Goal: Task Accomplishment & Management: Use online tool/utility

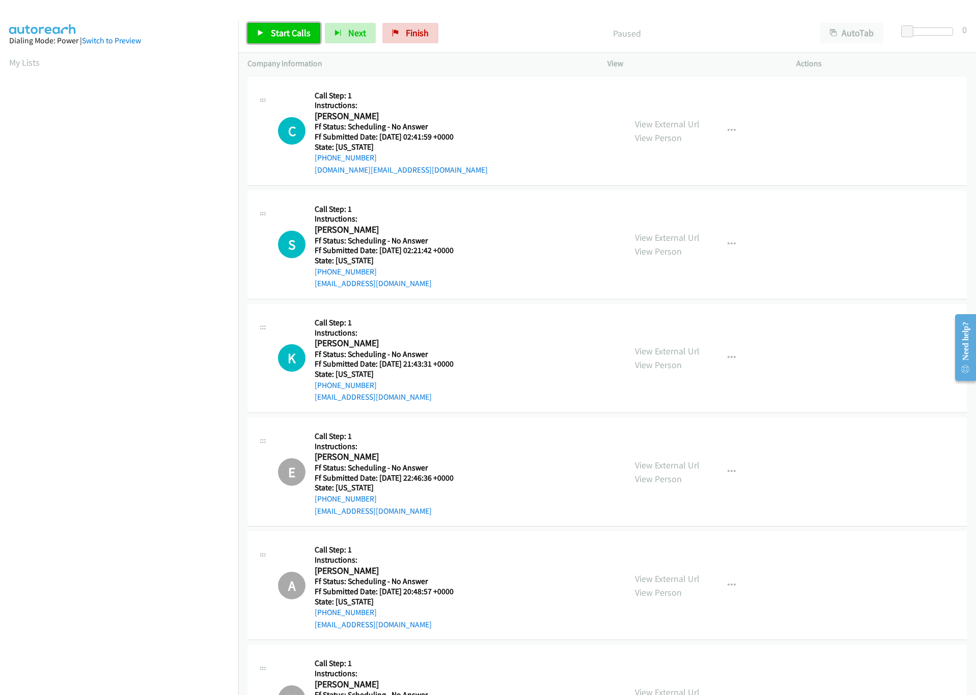
click at [294, 43] on link "Start Calls" at bounding box center [284, 33] width 73 height 20
click at [926, 31] on div at bounding box center [925, 32] width 47 height 8
click at [917, 31] on span at bounding box center [923, 31] width 12 height 12
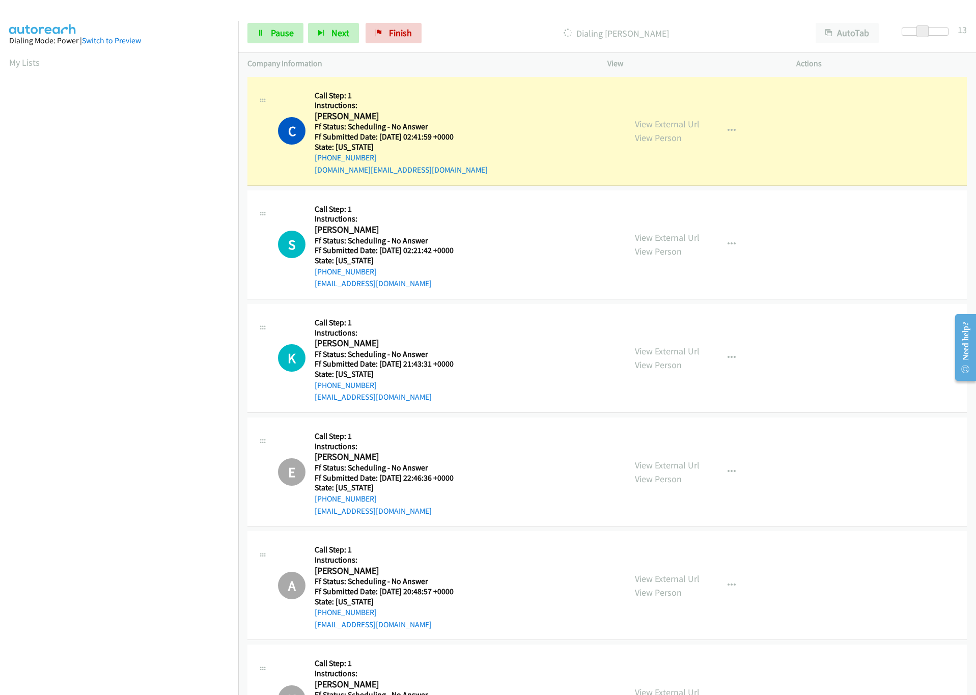
click at [914, 31] on div at bounding box center [925, 32] width 47 height 8
click at [923, 31] on span at bounding box center [920, 31] width 12 height 12
click at [923, 31] on span at bounding box center [918, 31] width 12 height 12
click at [666, 121] on link "View External Url" at bounding box center [667, 124] width 65 height 12
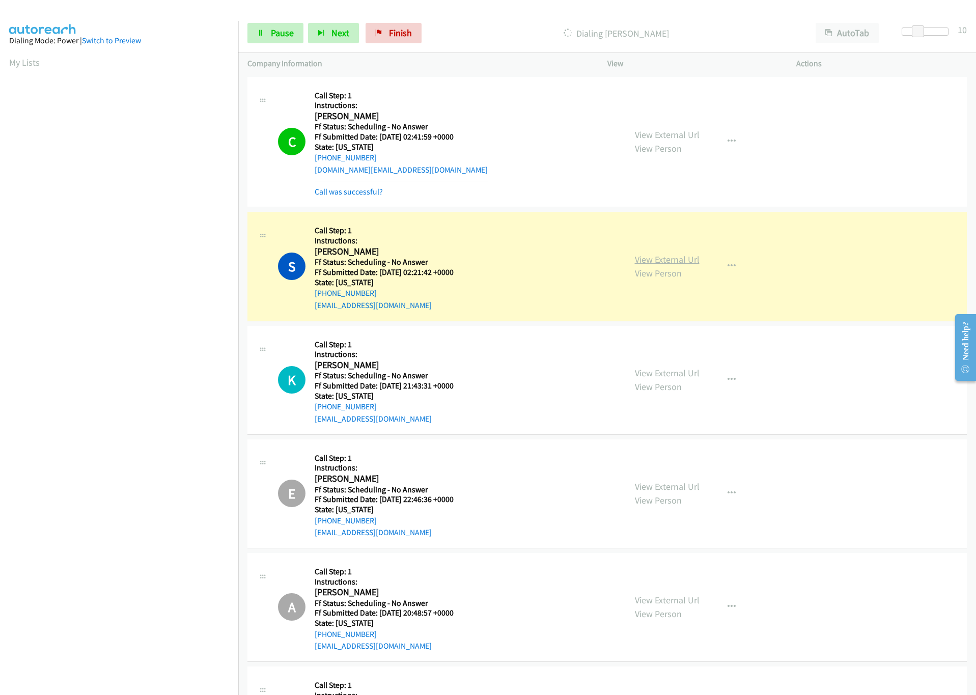
click at [687, 262] on link "View External Url" at bounding box center [667, 260] width 65 height 12
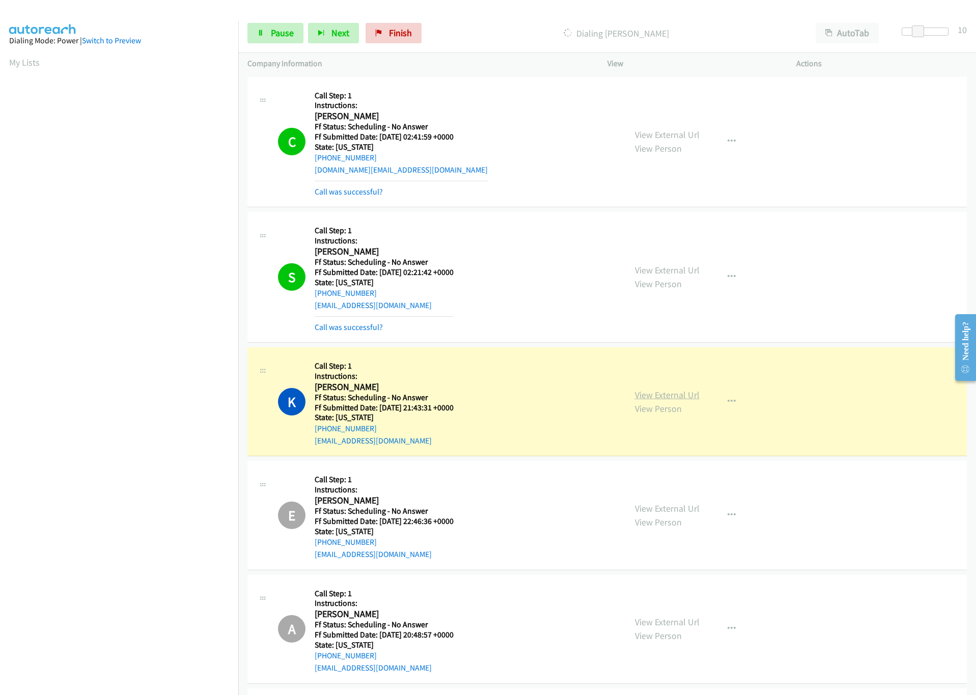
click at [687, 391] on link "View External Url" at bounding box center [667, 395] width 65 height 12
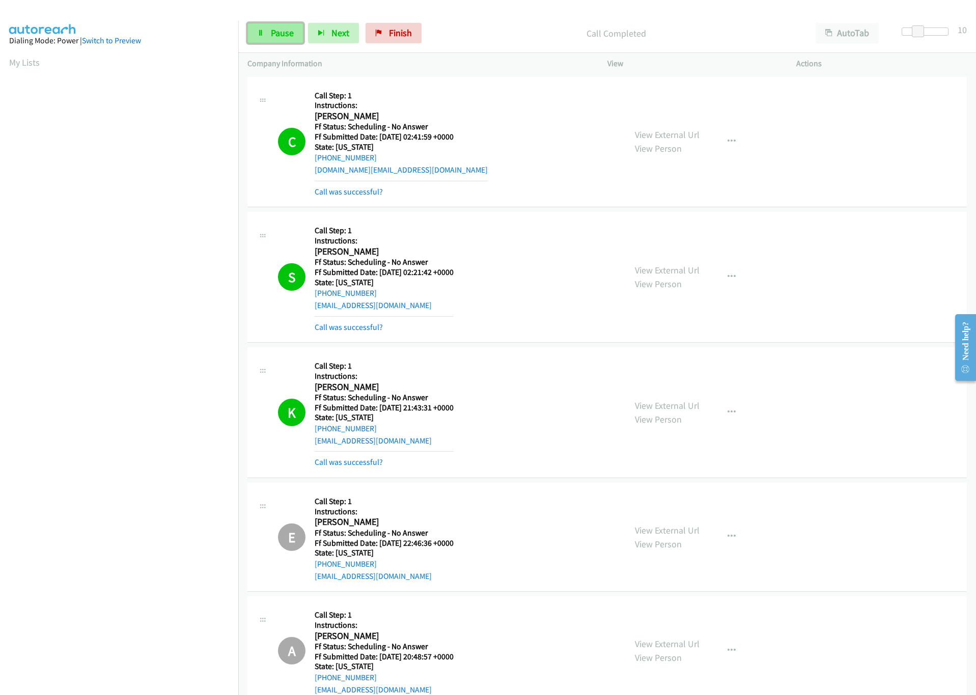
click at [283, 25] on link "Pause" at bounding box center [276, 33] width 56 height 20
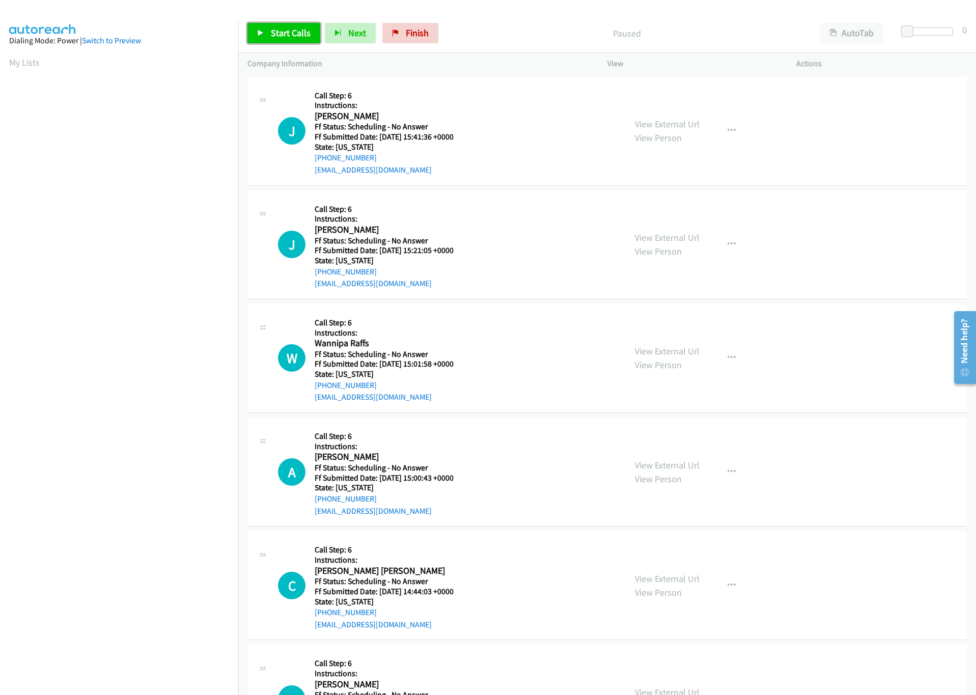
click at [269, 37] on link "Start Calls" at bounding box center [284, 33] width 73 height 20
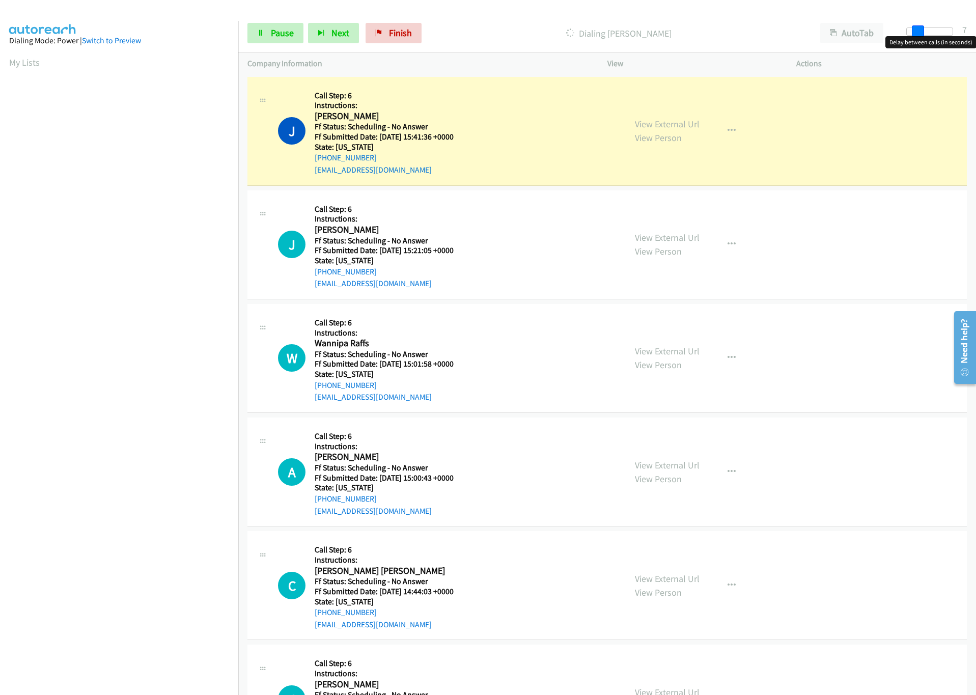
click at [917, 32] on div at bounding box center [930, 32] width 47 height 8
click at [922, 32] on span at bounding box center [920, 31] width 12 height 12
click at [928, 33] on div at bounding box center [925, 32] width 47 height 8
click at [920, 31] on span at bounding box center [924, 31] width 12 height 12
click at [914, 29] on div at bounding box center [925, 32] width 47 height 8
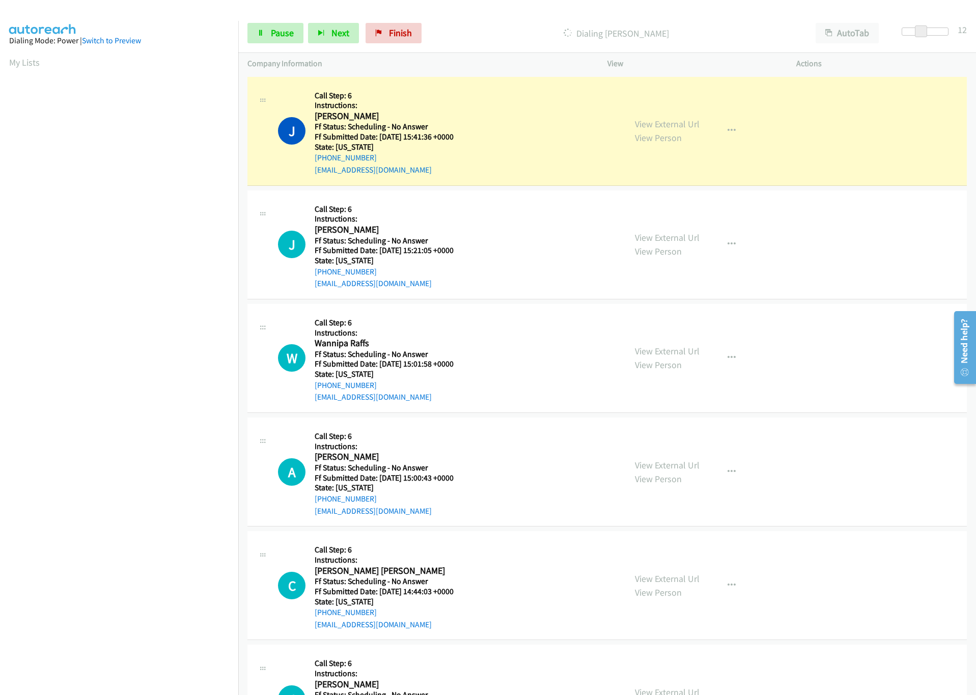
click at [487, 59] on p "Company Information" at bounding box center [419, 64] width 342 height 12
click at [672, 124] on link "View External Url" at bounding box center [667, 124] width 65 height 12
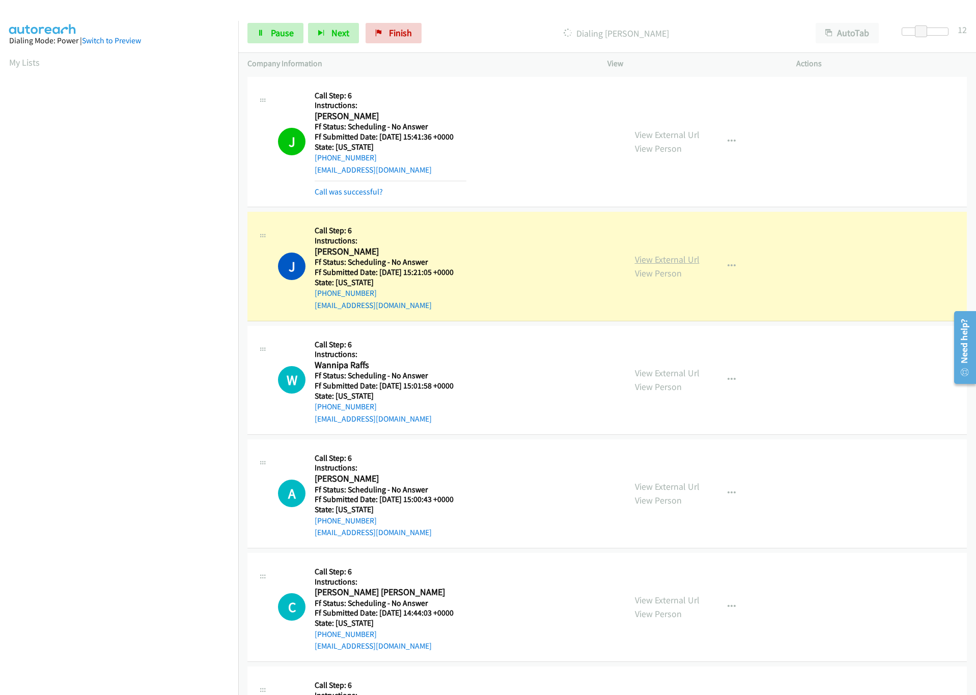
click at [658, 257] on link "View External Url" at bounding box center [667, 260] width 65 height 12
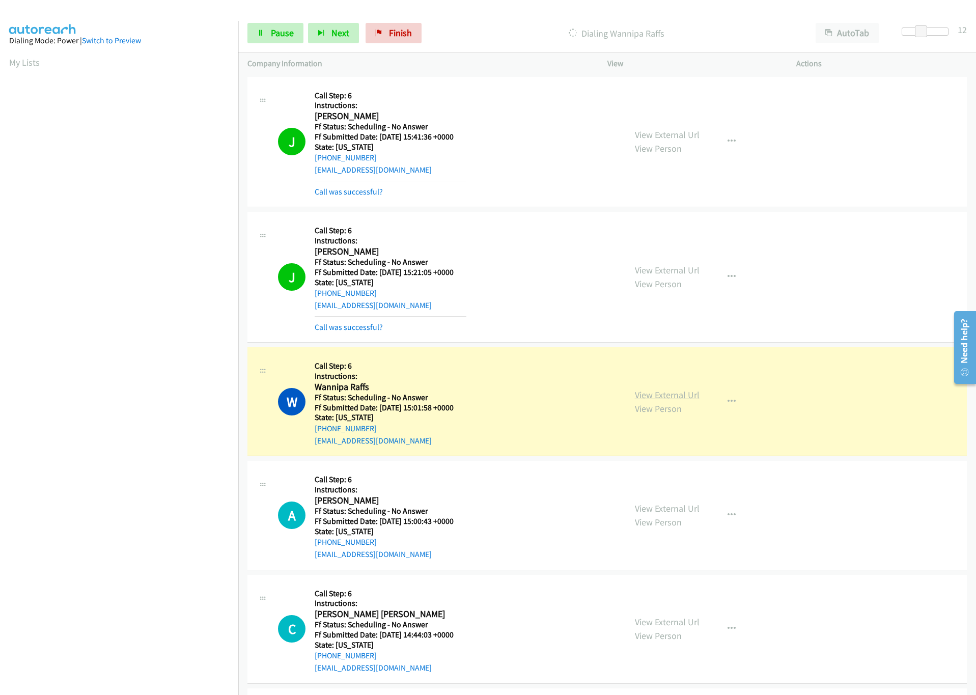
click at [676, 393] on link "View External Url" at bounding box center [667, 395] width 65 height 12
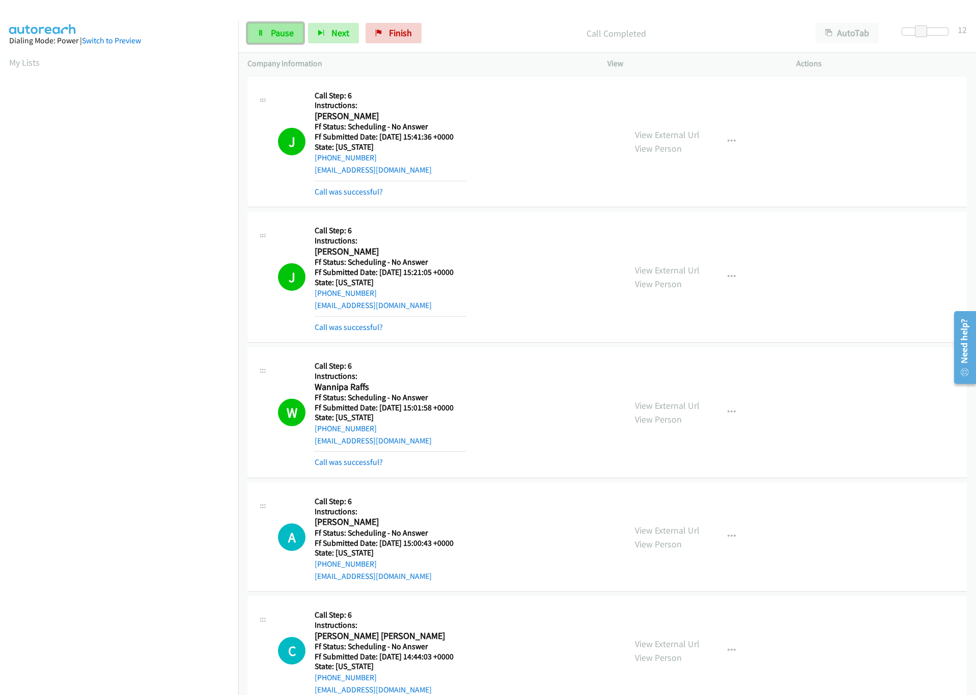
click at [286, 36] on span "Pause" at bounding box center [282, 33] width 23 height 12
click at [427, 31] on link "Finish" at bounding box center [411, 33] width 56 height 20
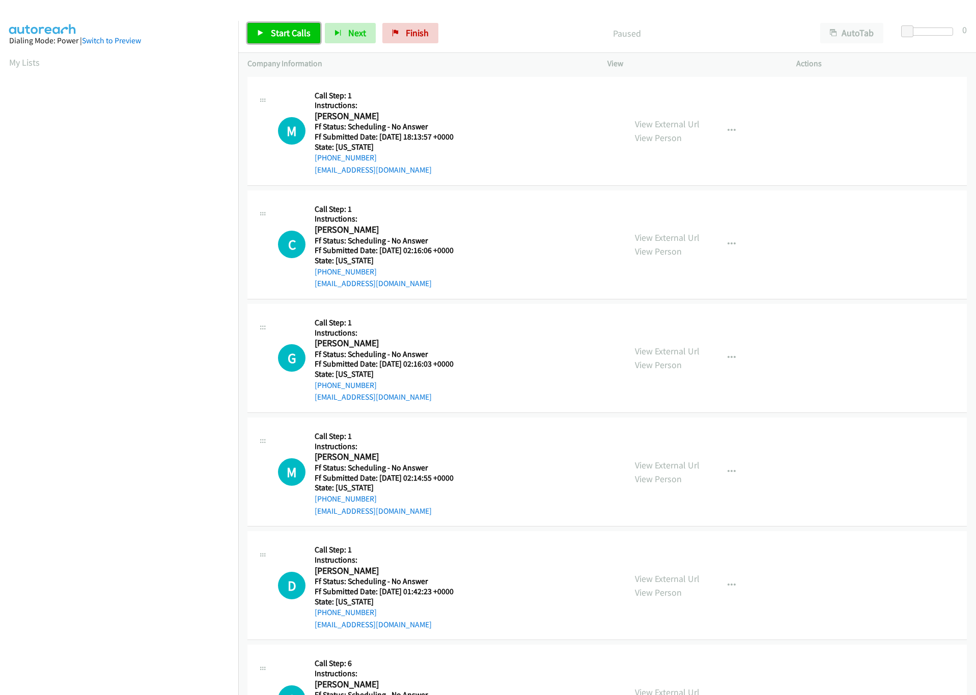
click at [288, 33] on span "Start Calls" at bounding box center [291, 33] width 40 height 12
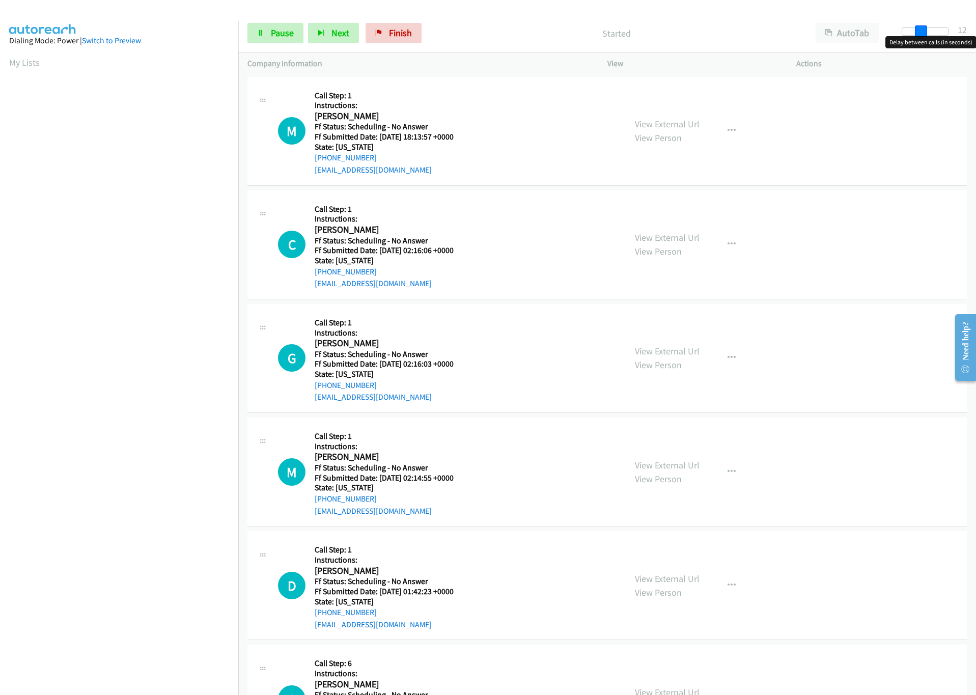
click at [925, 29] on div at bounding box center [925, 32] width 47 height 8
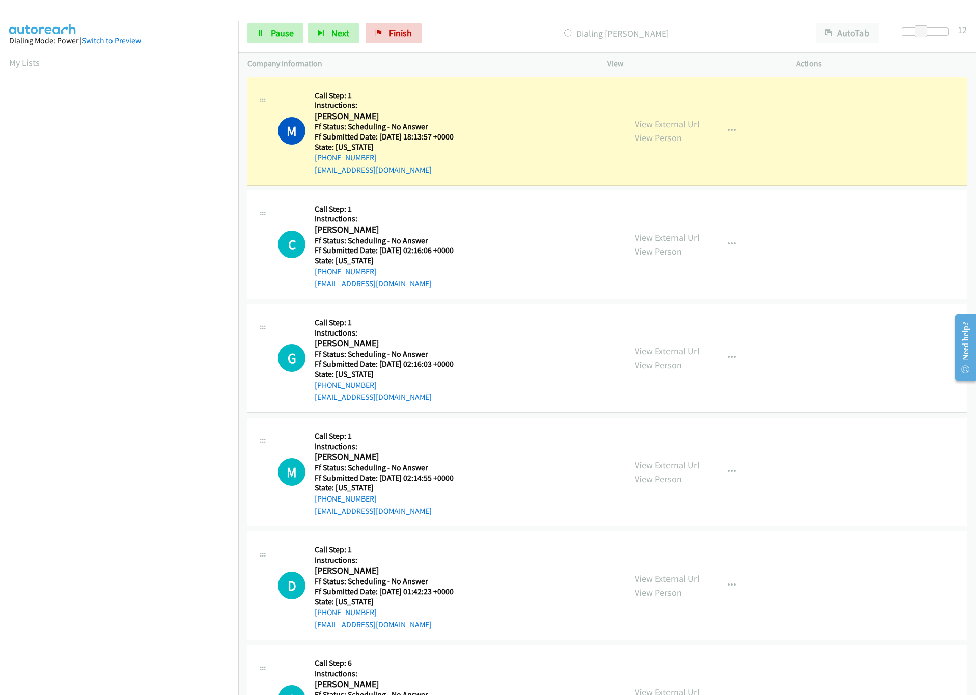
click at [668, 121] on link "View External Url" at bounding box center [667, 124] width 65 height 12
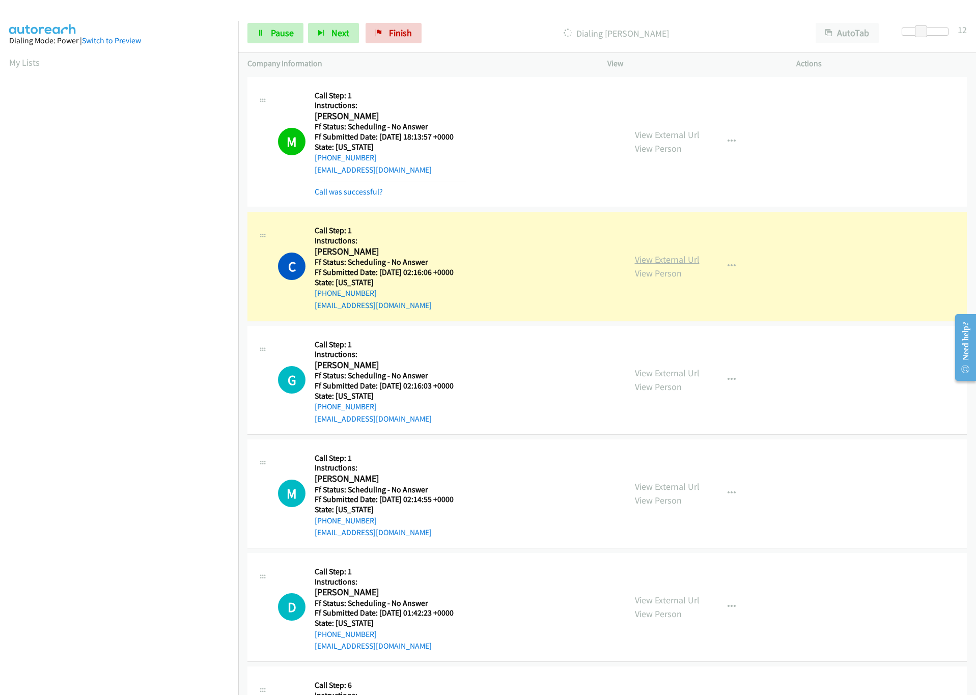
click at [672, 261] on link "View External Url" at bounding box center [667, 260] width 65 height 12
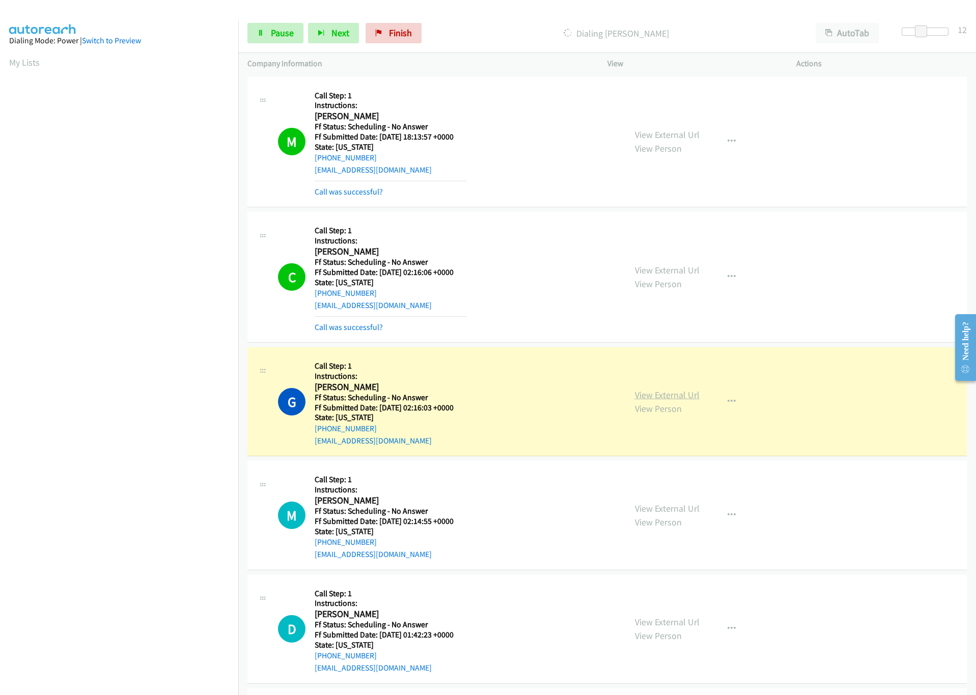
click at [668, 393] on link "View External Url" at bounding box center [667, 395] width 65 height 12
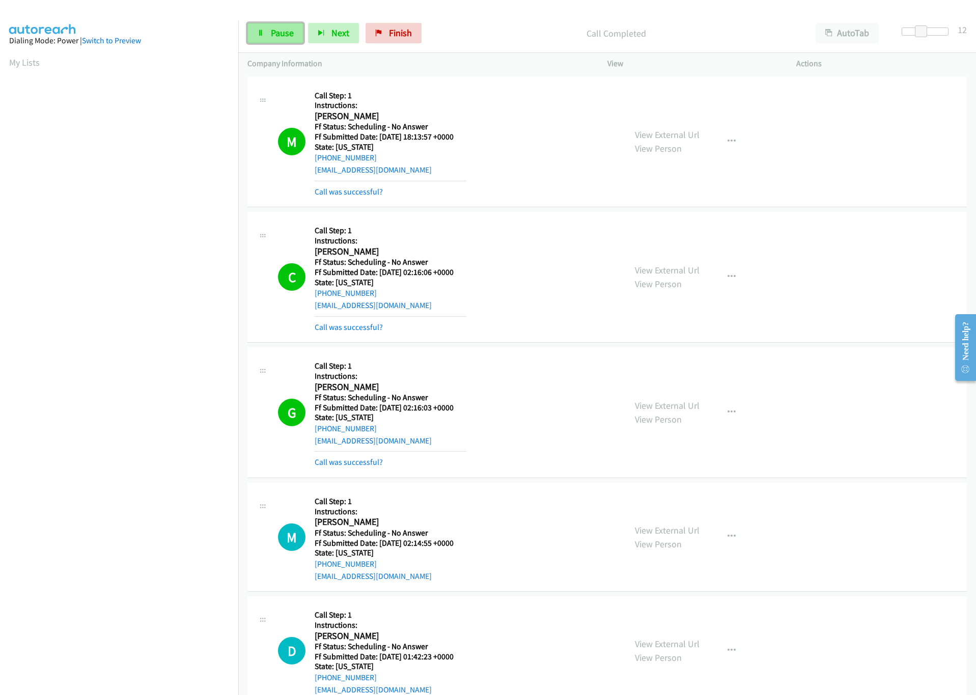
click at [276, 31] on span "Pause" at bounding box center [282, 33] width 23 height 12
click at [277, 36] on span "Start Calls" at bounding box center [291, 33] width 40 height 12
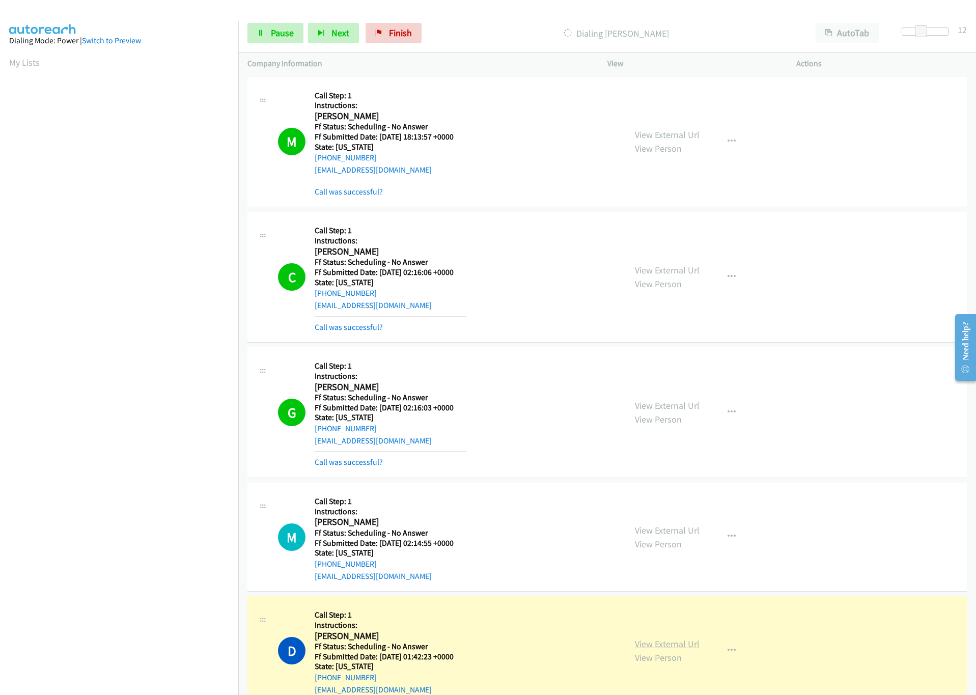
click at [647, 639] on link "View External Url" at bounding box center [667, 644] width 65 height 12
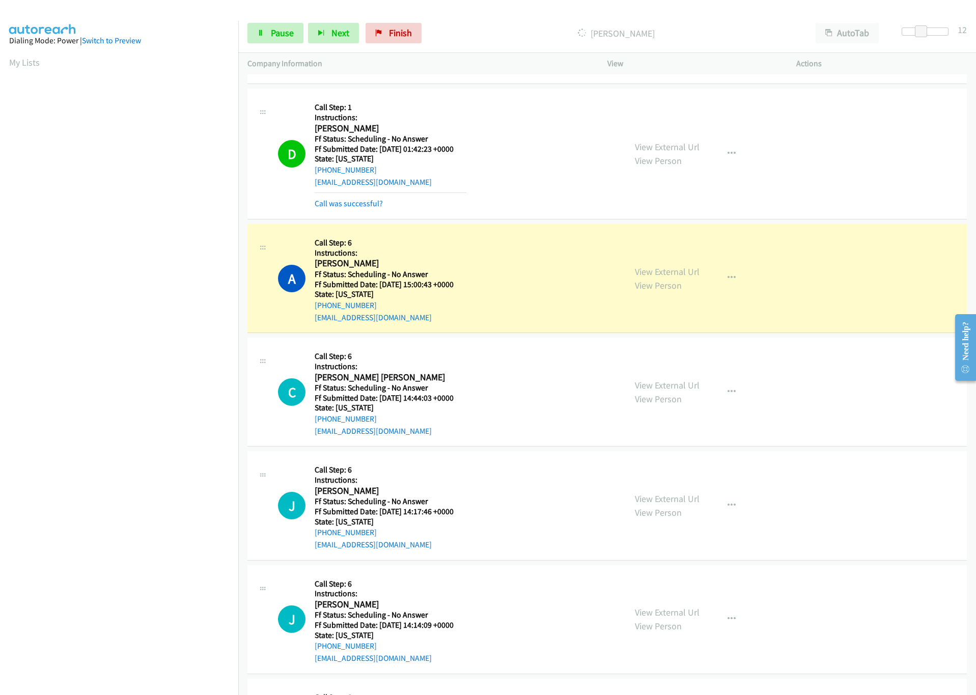
scroll to position [535, 0]
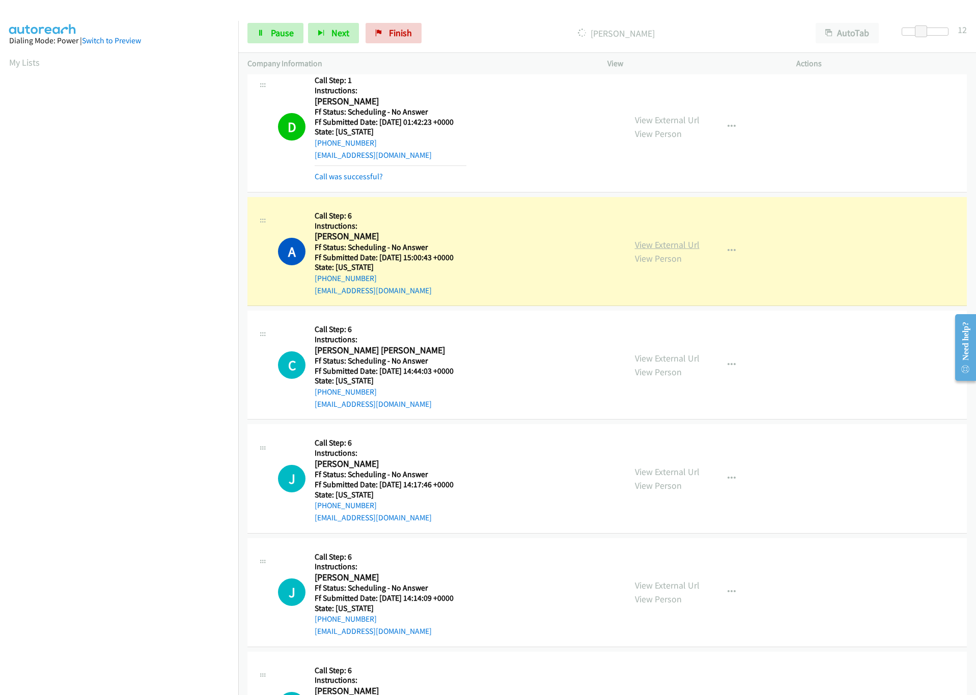
click at [664, 249] on link "View External Url" at bounding box center [667, 245] width 65 height 12
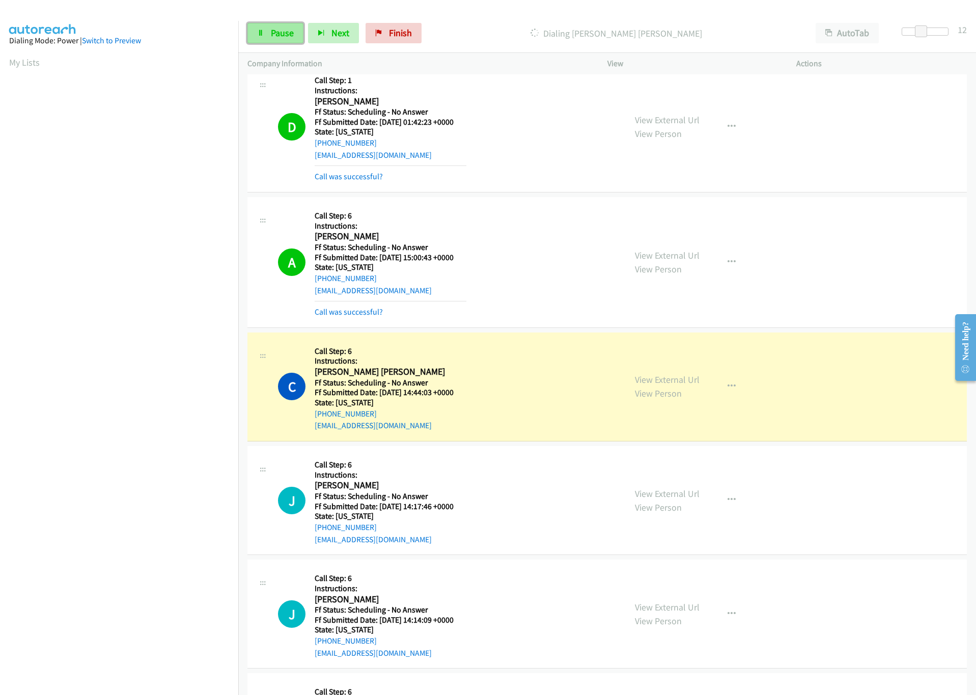
click at [288, 28] on span "Pause" at bounding box center [282, 33] width 23 height 12
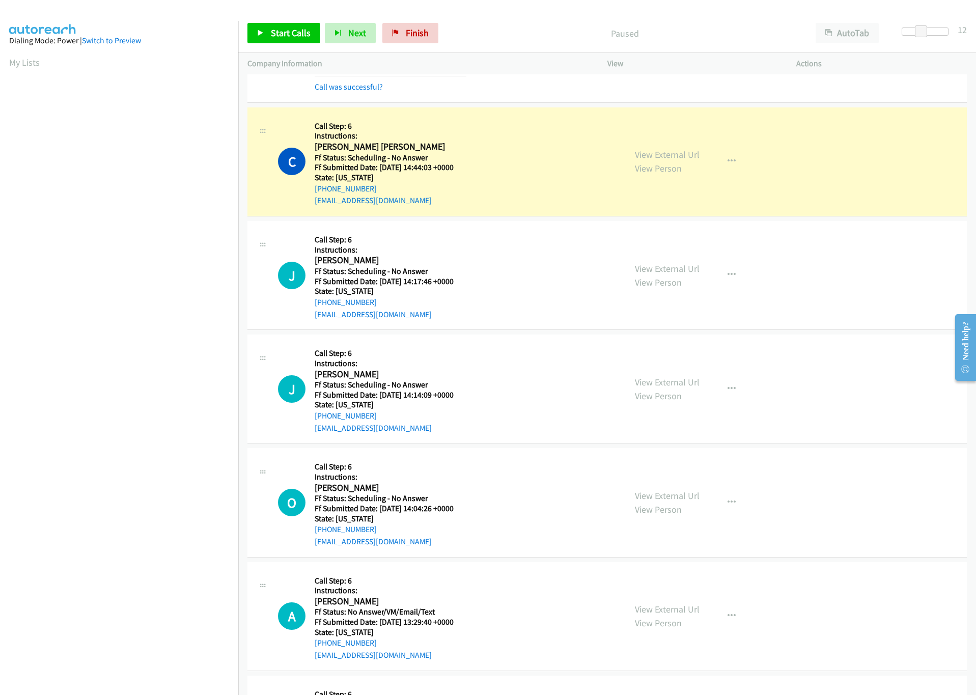
scroll to position [764, 0]
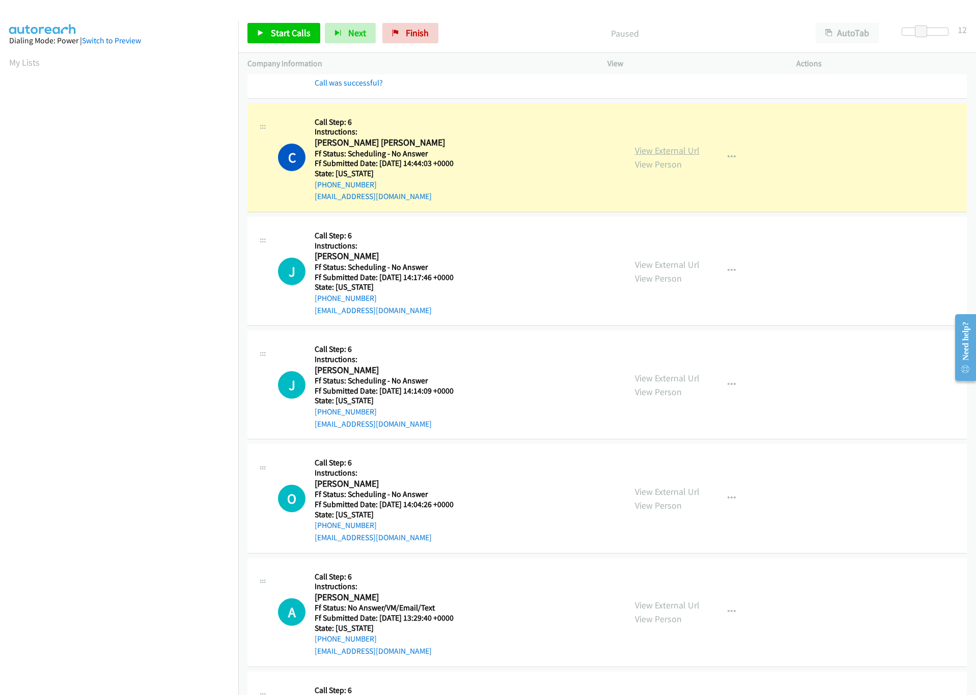
click at [669, 156] on link "View External Url" at bounding box center [667, 151] width 65 height 12
